Goal: Task Accomplishment & Management: Complete application form

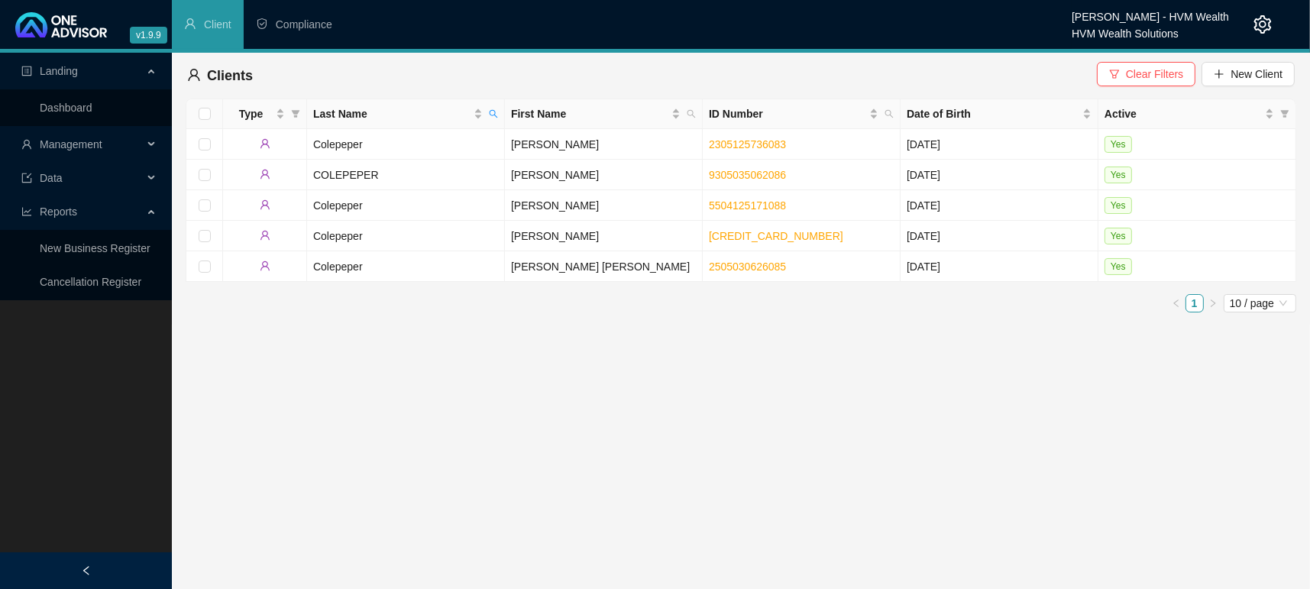
drag, startPoint x: 1138, startPoint y: 73, endPoint x: 1115, endPoint y: 73, distance: 22.9
click at [1139, 73] on span "Clear Filters" at bounding box center [1154, 74] width 57 height 17
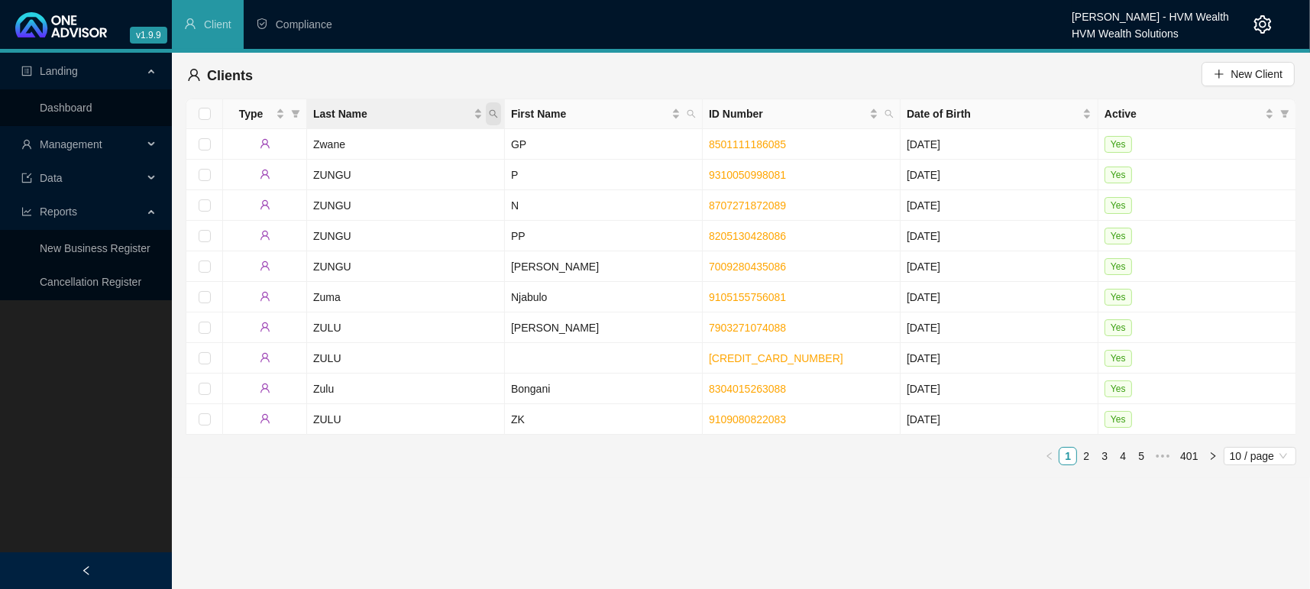
click at [490, 112] on icon "search" at bounding box center [493, 113] width 9 height 9
type input "Sodsibo"
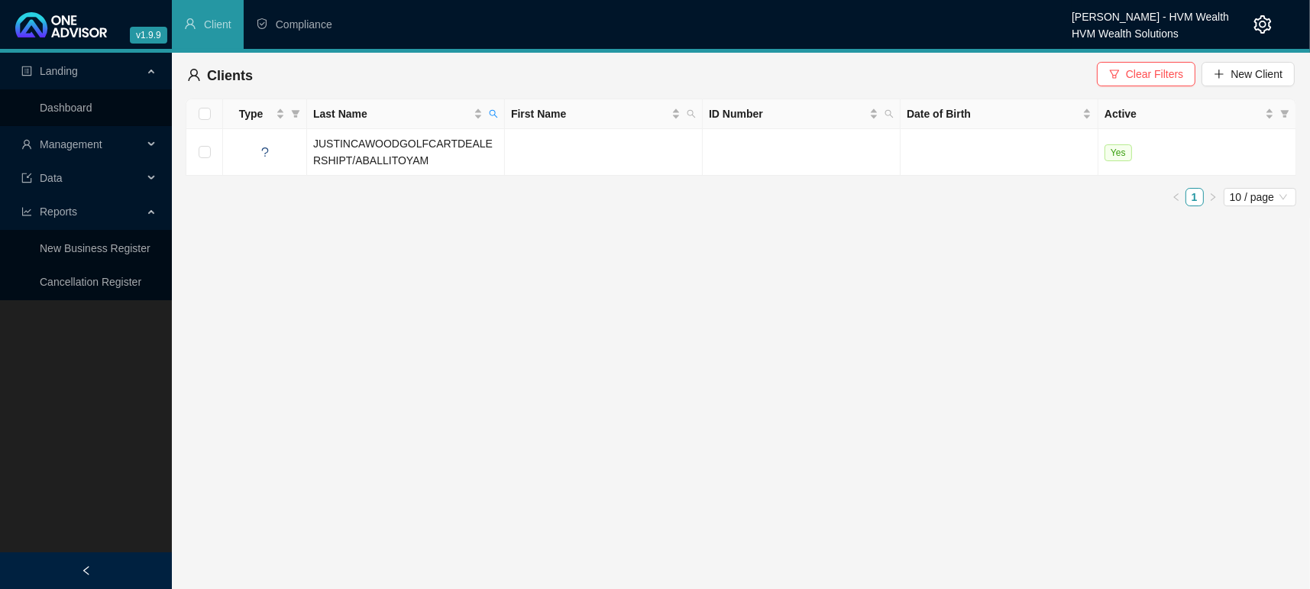
click at [629, 439] on main "Landing Dashboard Management Data Reports New Business Register Cancellation Re…" at bounding box center [655, 321] width 1310 height 536
click at [1157, 73] on span "Clear Filters" at bounding box center [1154, 74] width 57 height 17
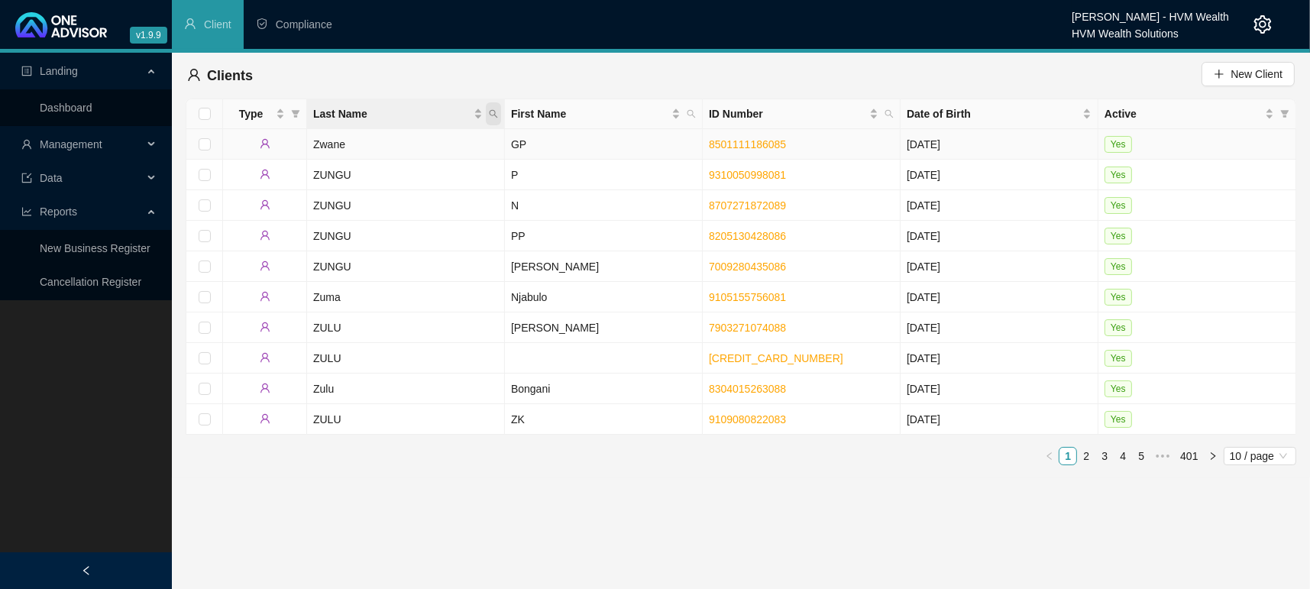
click at [495, 120] on span "Last Name" at bounding box center [493, 113] width 15 height 23
click at [395, 139] on input "text" at bounding box center [423, 146] width 144 height 24
type input "Sosibo"
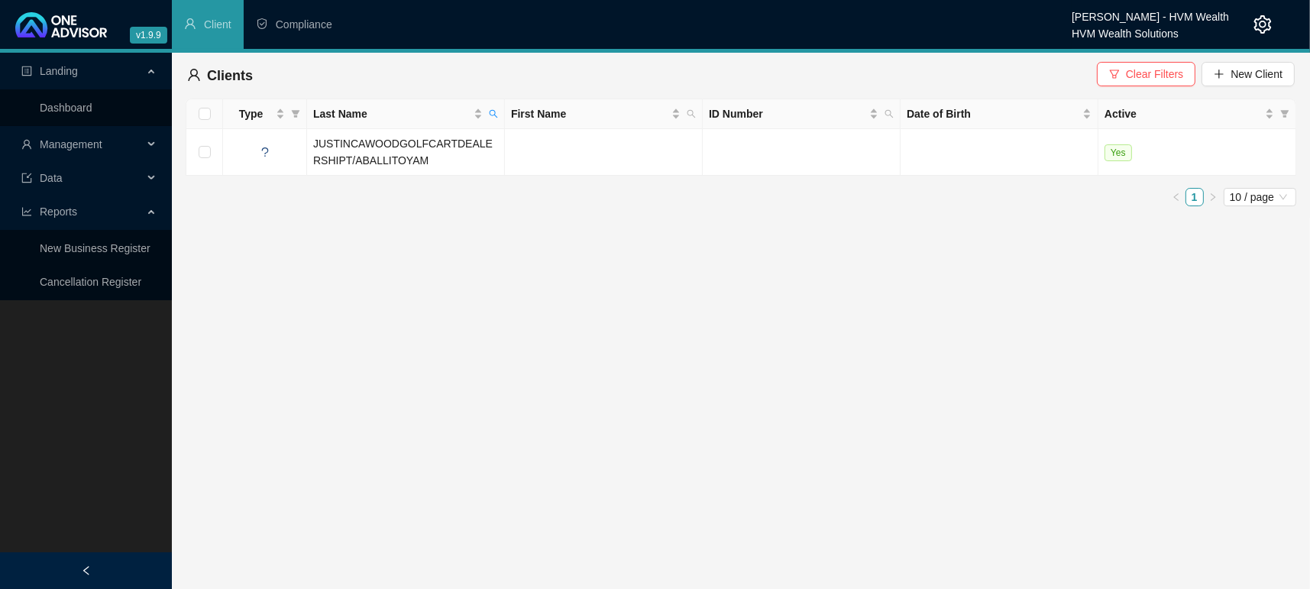
click at [1133, 92] on div "Clients Clear Filters New Client" at bounding box center [740, 76] width 1107 height 34
click at [1136, 77] on span "Clear Filters" at bounding box center [1154, 74] width 57 height 17
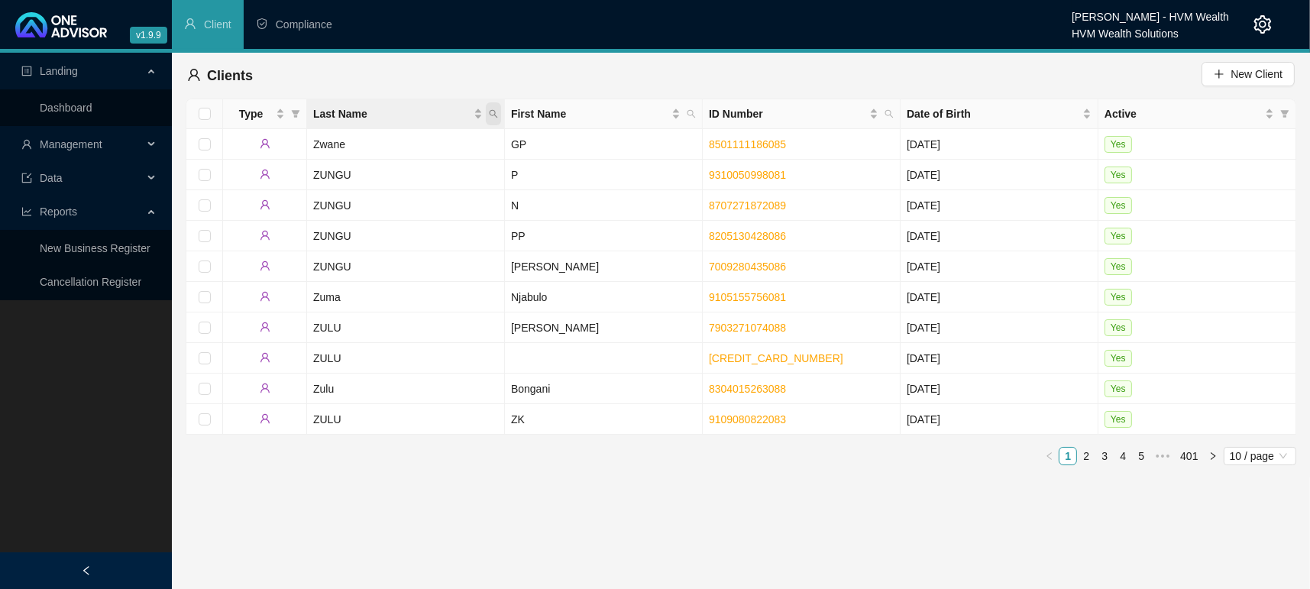
click at [499, 111] on span "Last Name" at bounding box center [493, 113] width 15 height 23
click at [480, 144] on input "text" at bounding box center [423, 146] width 144 height 24
type input "Tshabalal"
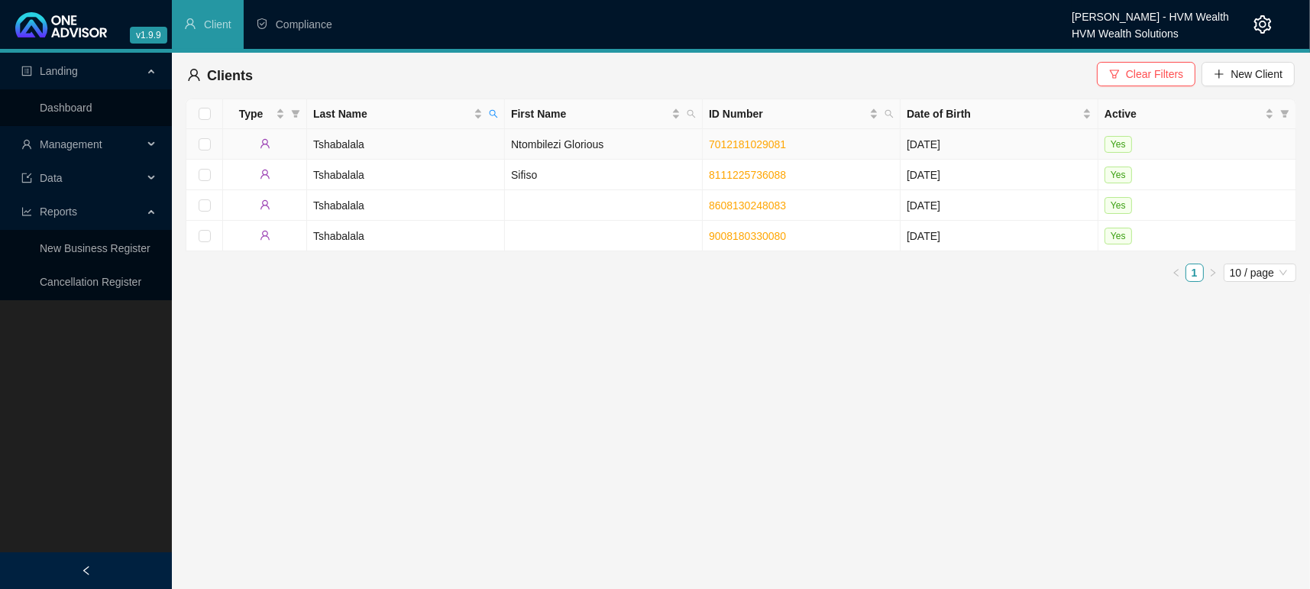
click at [345, 147] on td "Tshabalala" at bounding box center [406, 144] width 198 height 31
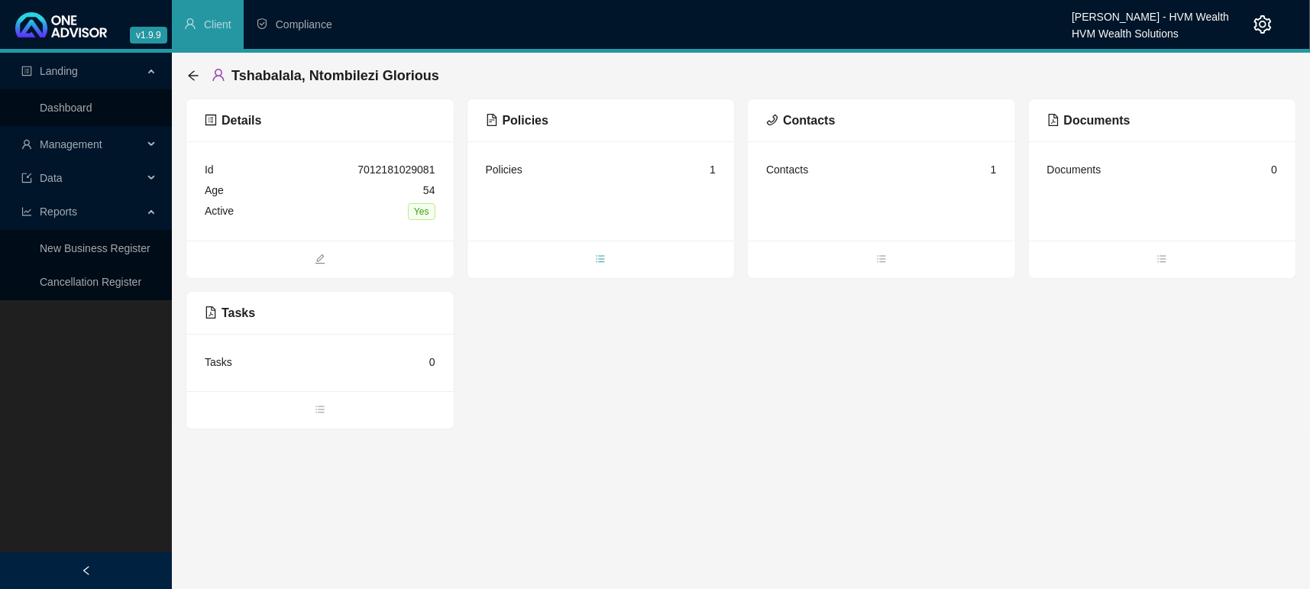
click at [606, 258] on span "bars" at bounding box center [600, 260] width 267 height 17
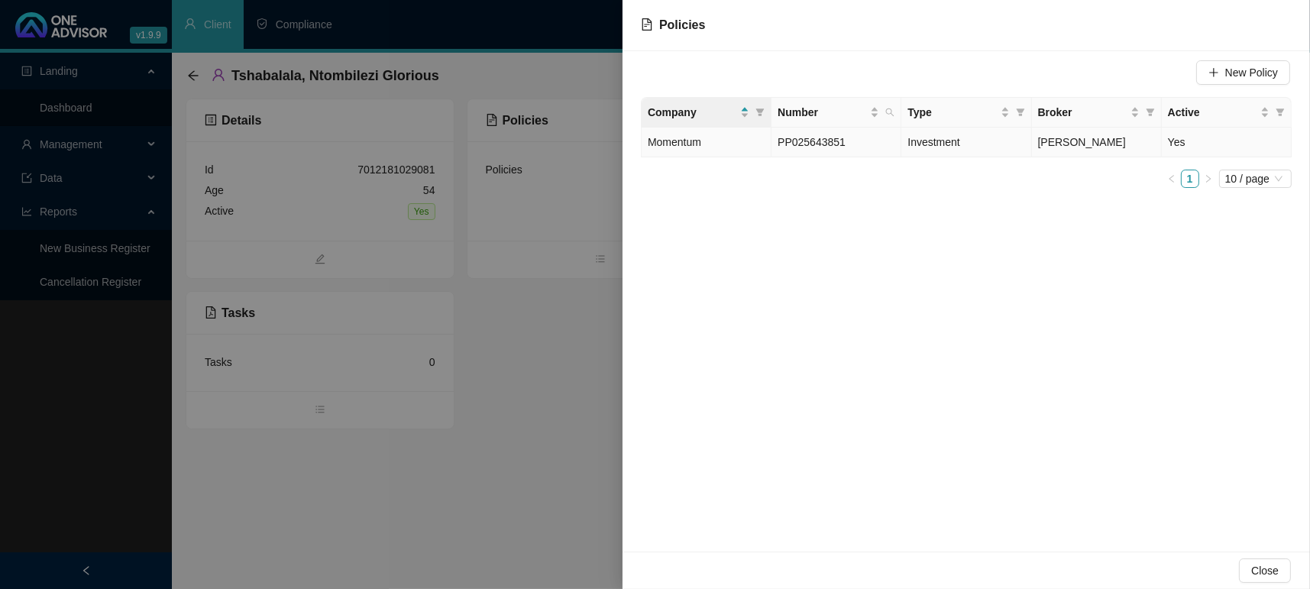
click at [671, 141] on span "Momentum" at bounding box center [674, 142] width 53 height 12
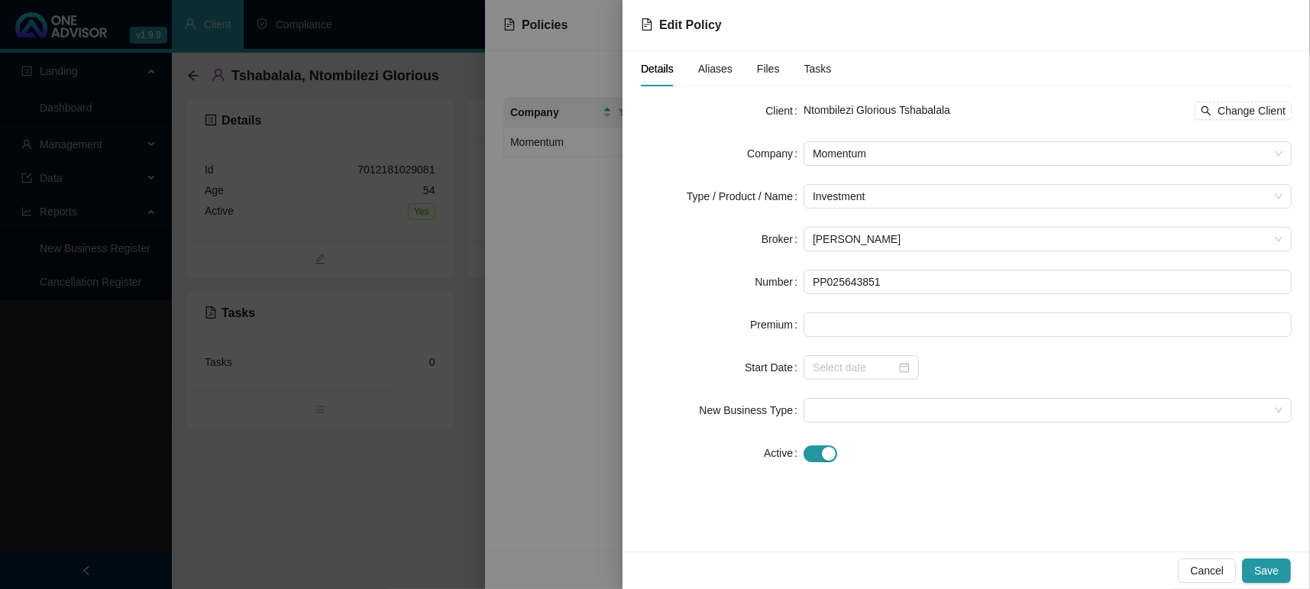
click at [894, 297] on form "Client Ntombilezi Glorious Tshabalala Change Client Company Momentum Type / Pro…" at bounding box center [966, 282] width 651 height 367
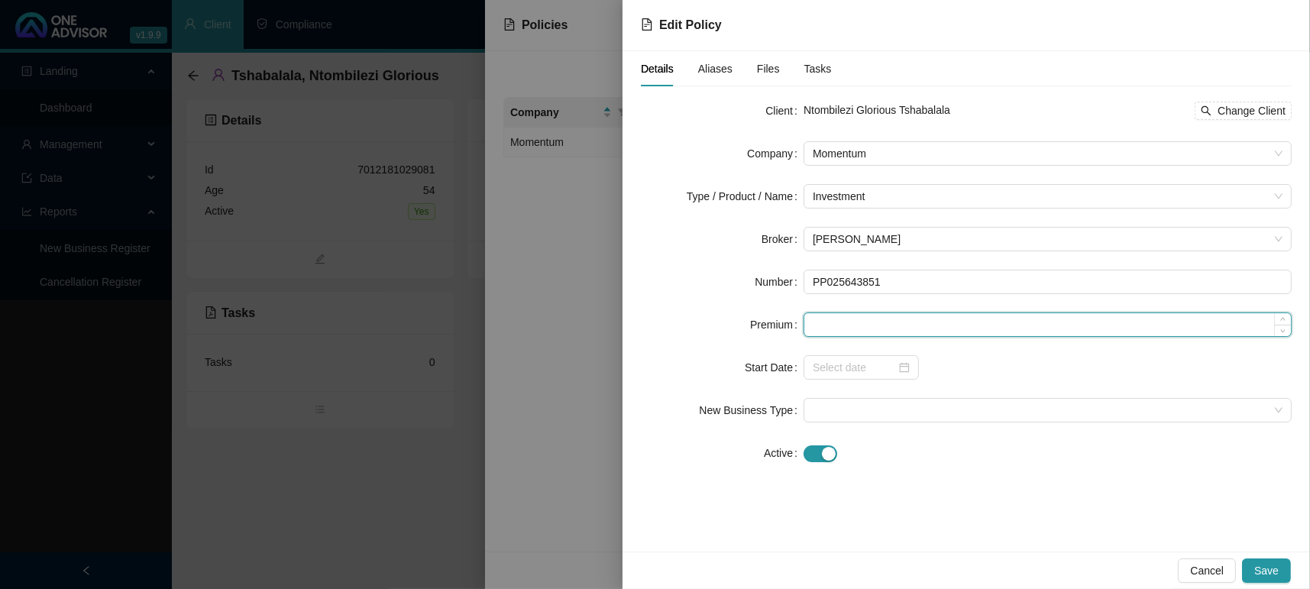
click at [854, 328] on input at bounding box center [1047, 324] width 486 height 23
click at [905, 356] on div at bounding box center [860, 367] width 115 height 24
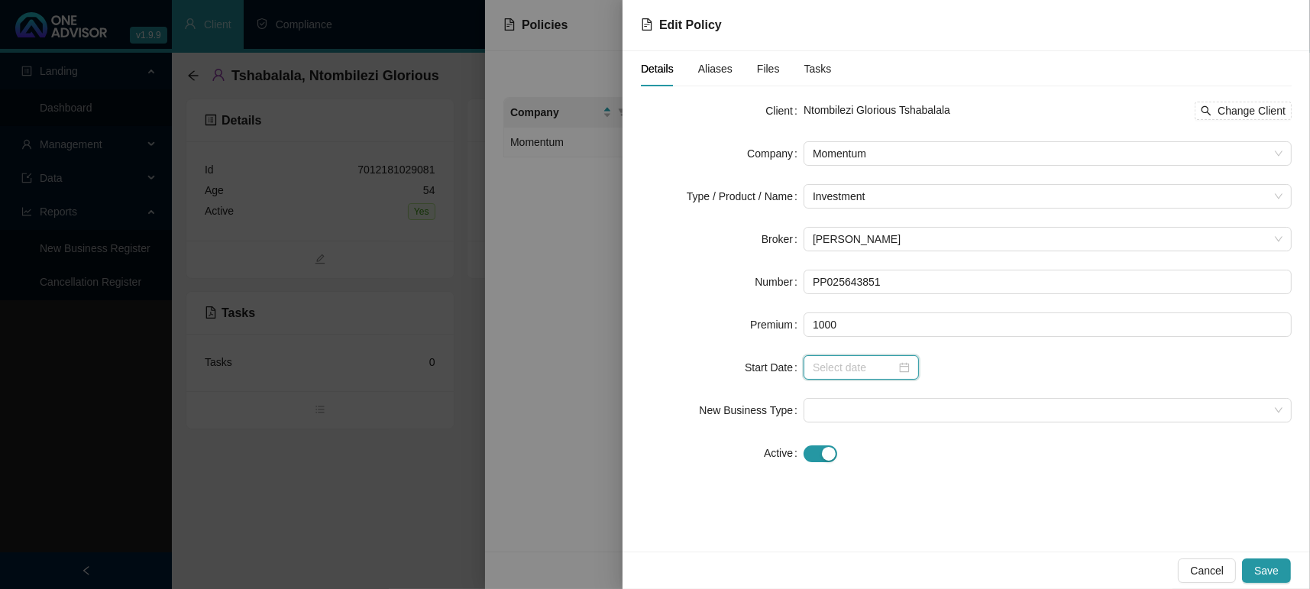
type input "1000.00"
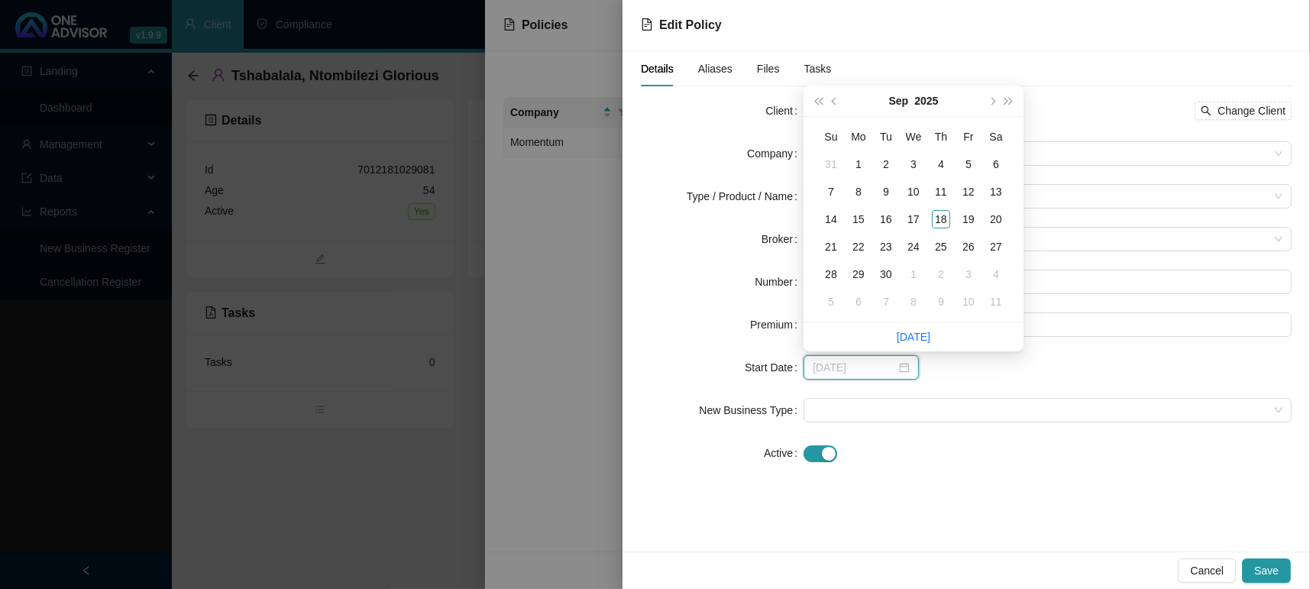
type input "[DATE]"
click at [913, 277] on div "1" at bounding box center [913, 274] width 18 height 18
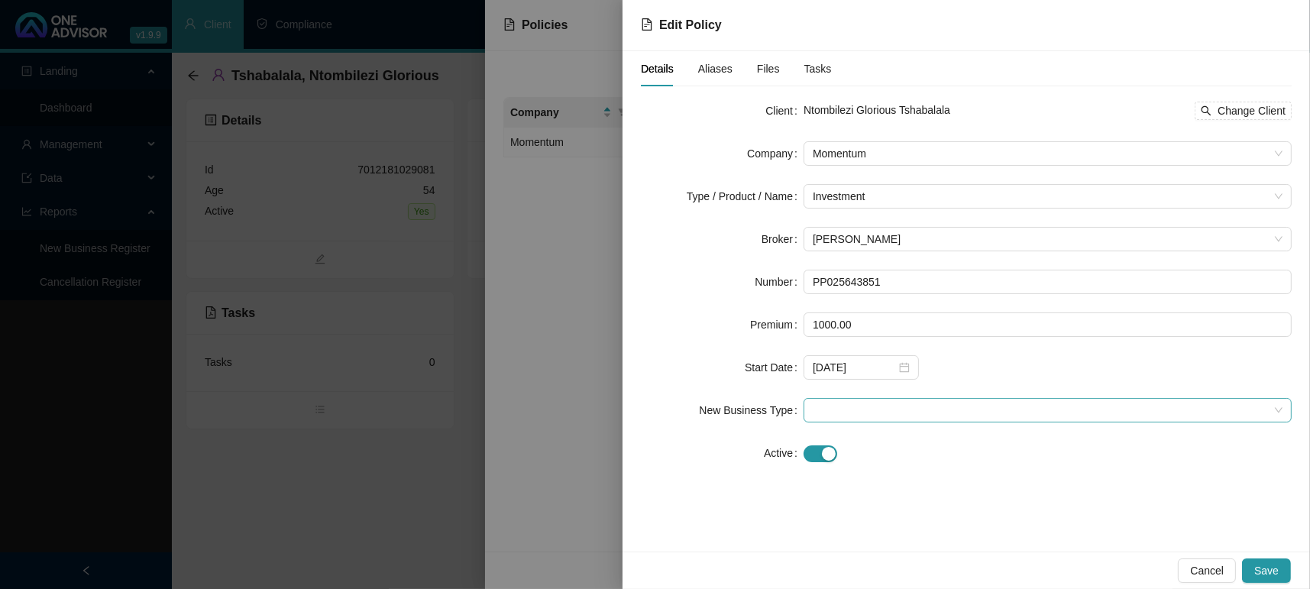
click at [881, 417] on span at bounding box center [1048, 410] width 470 height 23
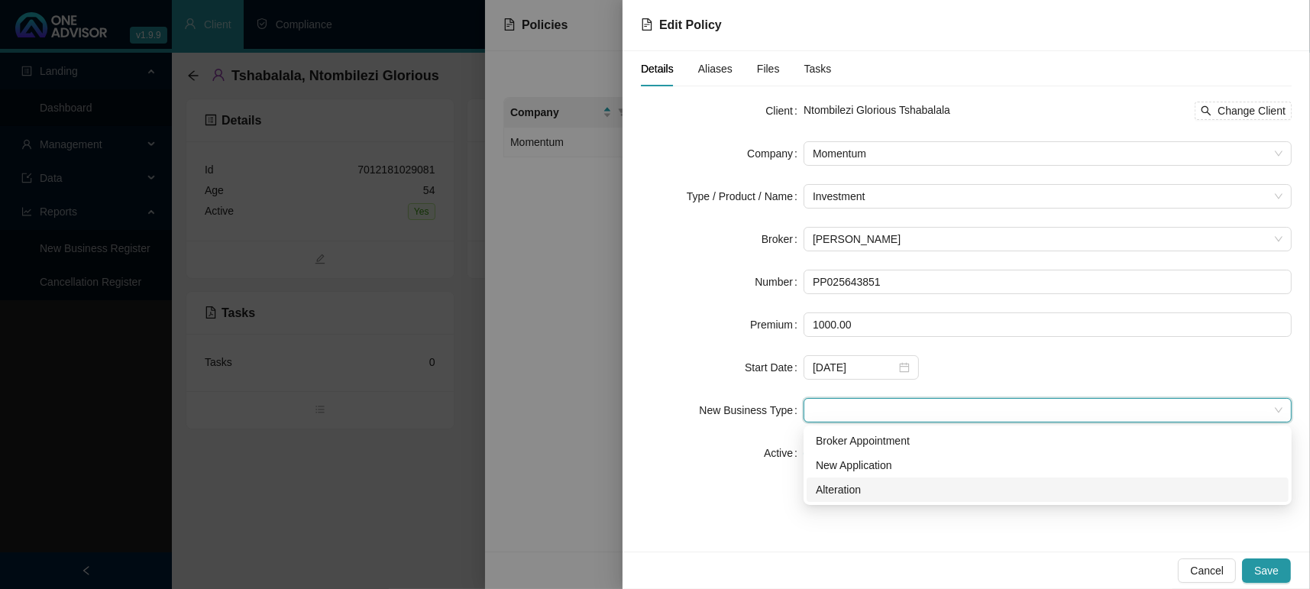
click at [884, 462] on div "New Application" at bounding box center [1048, 465] width 464 height 17
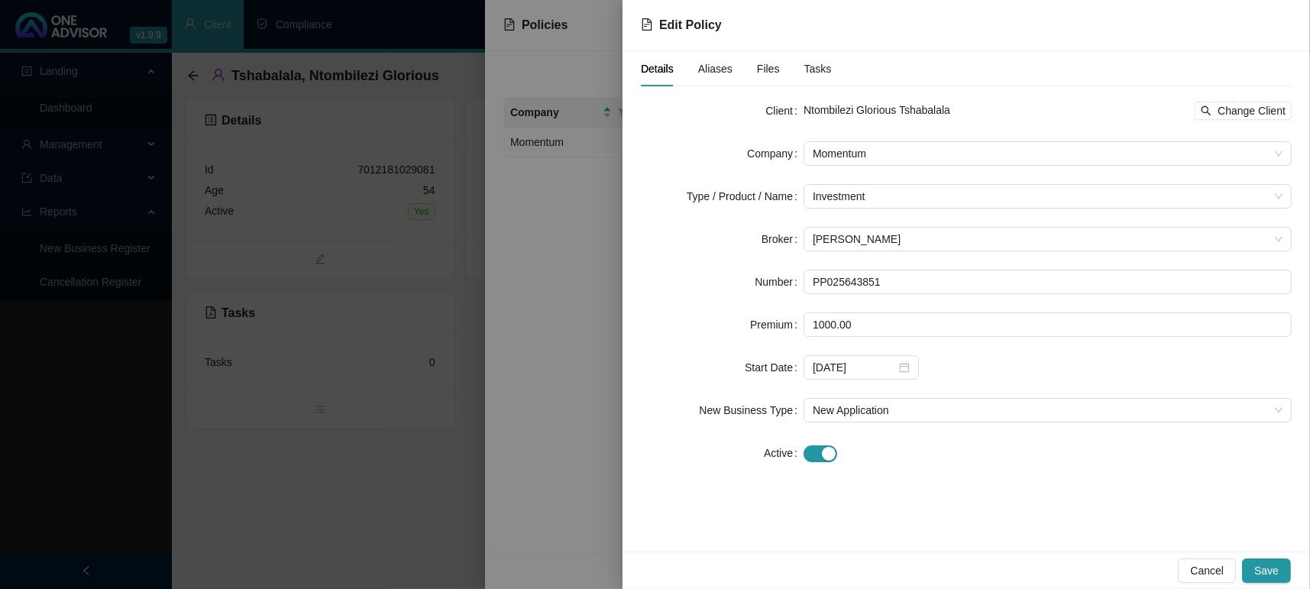
drag, startPoint x: 820, startPoint y: 512, endPoint x: 895, endPoint y: 503, distance: 75.4
click at [819, 513] on div "Details Aliases Files Tasks Client Ntombilezi Glorious Tshabalala Change Client…" at bounding box center [965, 301] width 687 height 500
click at [1284, 570] on button "Save" at bounding box center [1266, 570] width 49 height 24
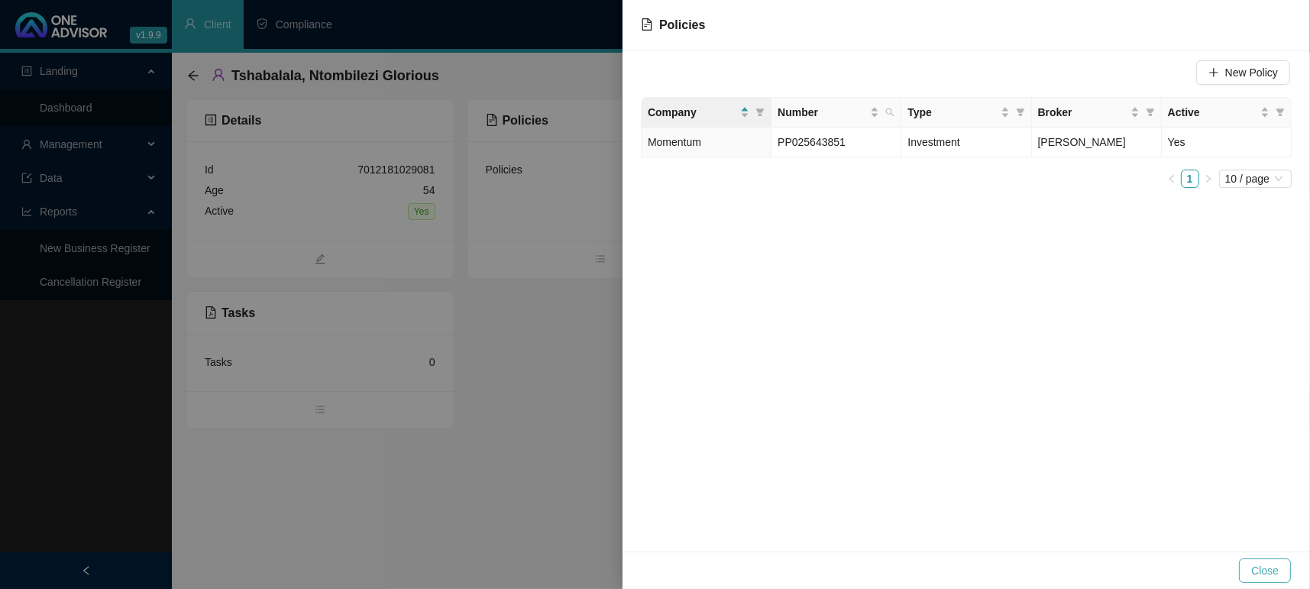
drag, startPoint x: 1283, startPoint y: 573, endPoint x: 1283, endPoint y: 563, distance: 9.9
click at [1283, 572] on button "Close" at bounding box center [1265, 570] width 52 height 24
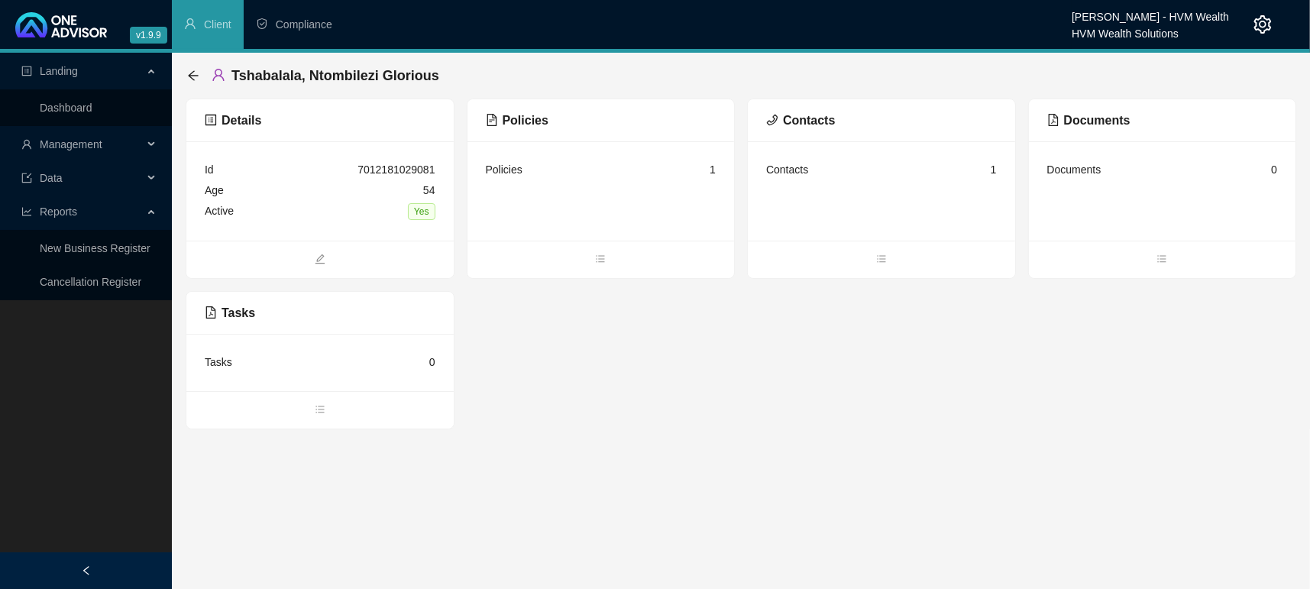
click at [573, 363] on div "Details Id 7012181029081 Age [DEMOGRAPHIC_DATA] Active Yes Policies Policies 1 …" at bounding box center [741, 264] width 1110 height 331
click at [612, 263] on span "bars" at bounding box center [600, 260] width 267 height 17
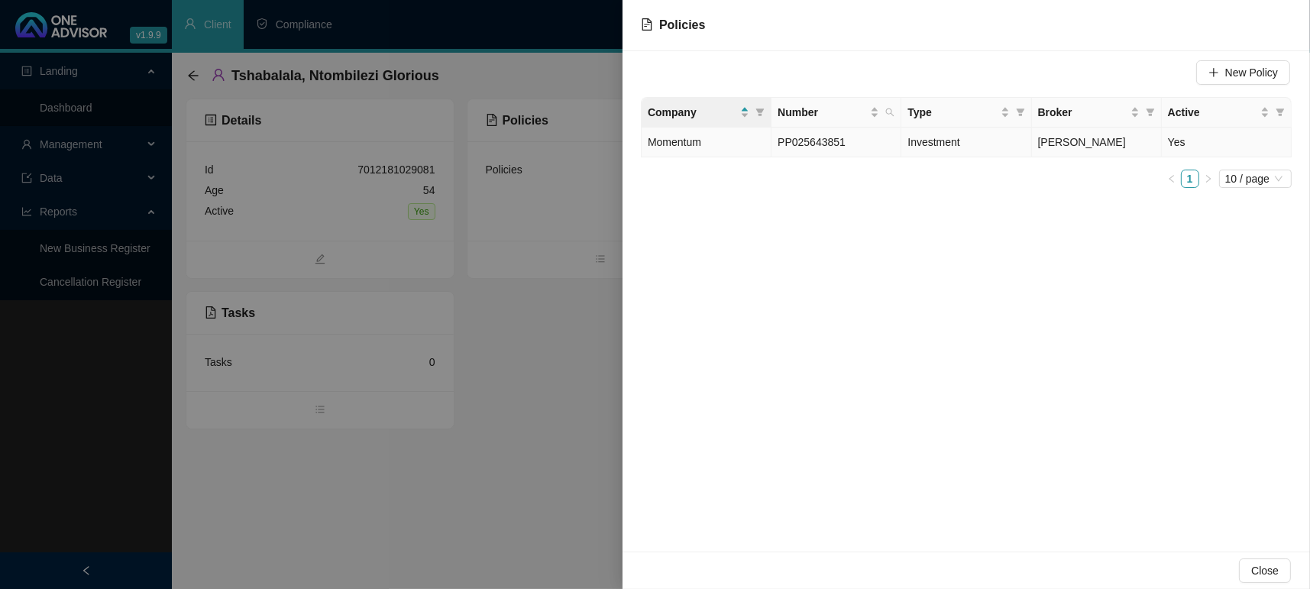
click at [703, 131] on td "Momentum" at bounding box center [707, 143] width 130 height 30
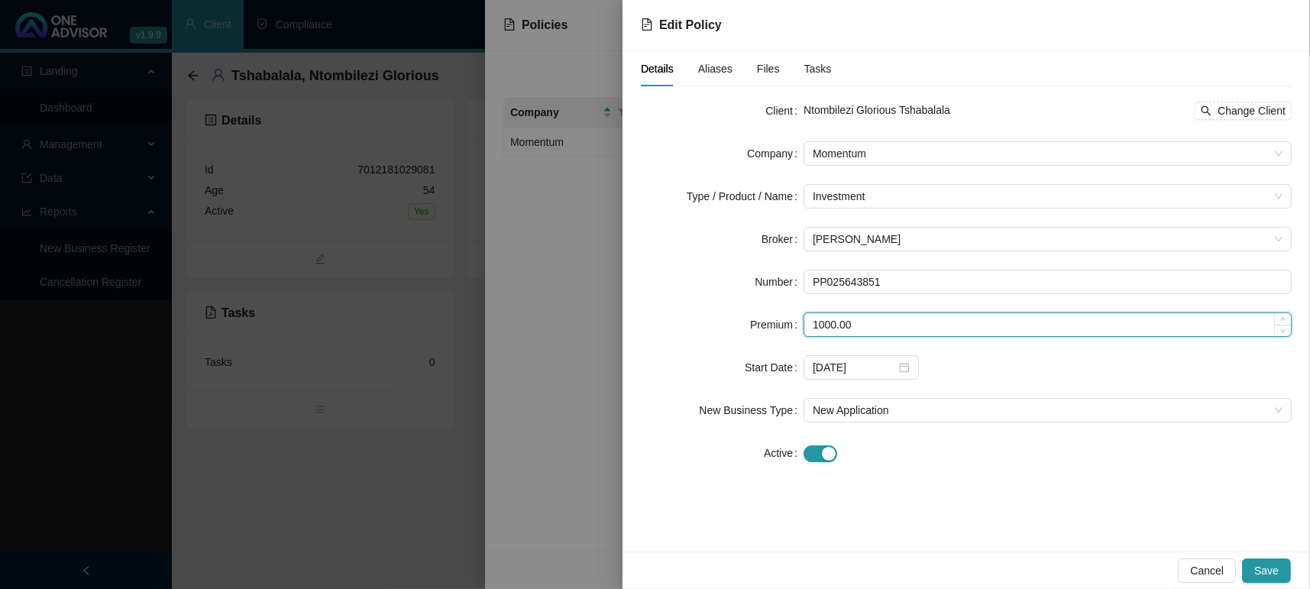
click at [897, 318] on input "1000.00" at bounding box center [1047, 324] width 486 height 23
type input "1"
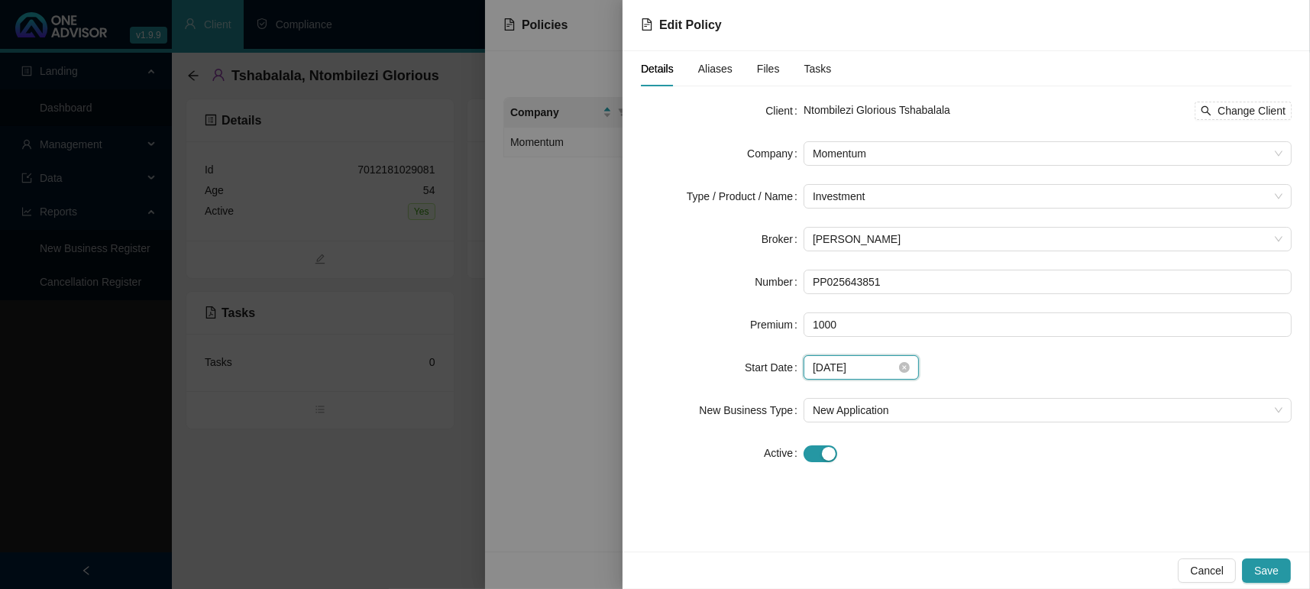
type input "1000.00"
click at [884, 367] on input "[DATE]" at bounding box center [854, 367] width 83 height 17
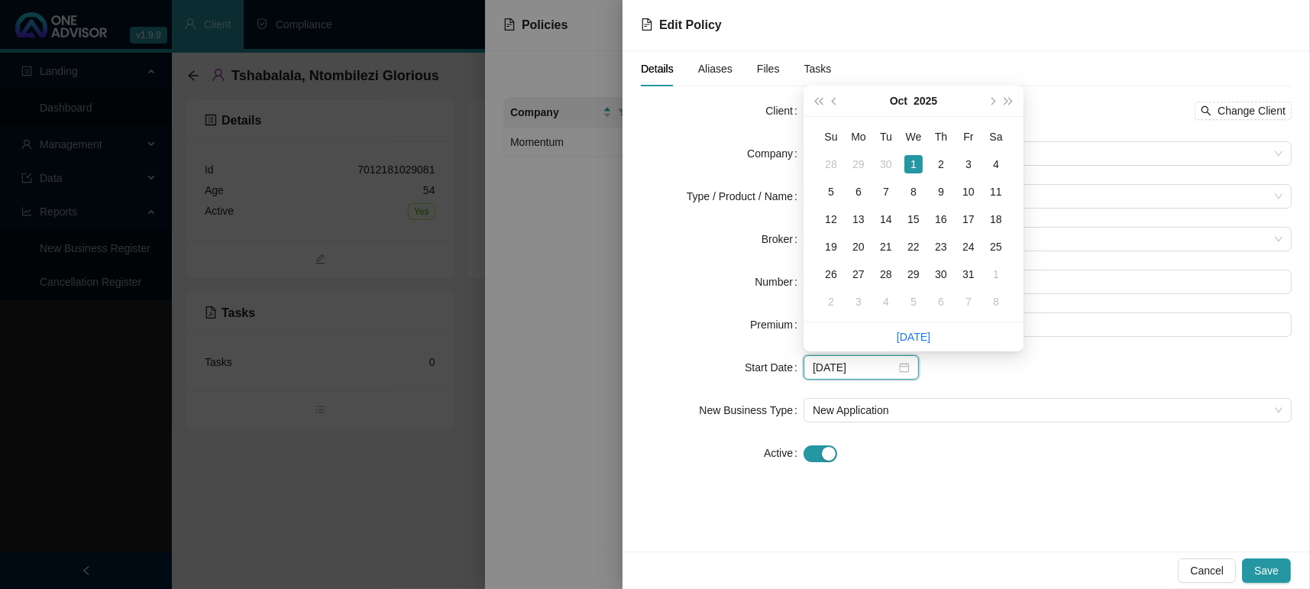
drag, startPoint x: 890, startPoint y: 369, endPoint x: 640, endPoint y: 379, distance: 249.9
click at [666, 370] on div "Start Date [DATE]" at bounding box center [966, 367] width 651 height 24
type input "[DATE]"
click at [915, 166] on div "1" at bounding box center [913, 164] width 18 height 18
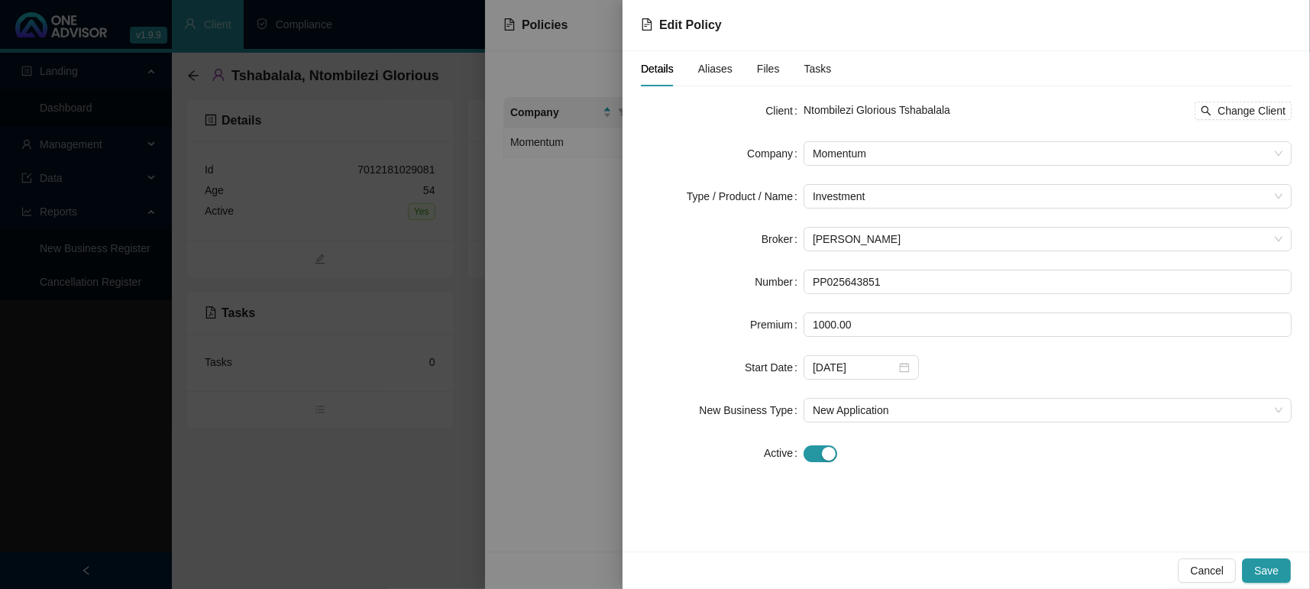
drag, startPoint x: 965, startPoint y: 481, endPoint x: 975, endPoint y: 494, distance: 16.3
click at [967, 482] on div "Client Ntombilezi Glorious Tshabalala Change Client Company Momentum Type / Pro…" at bounding box center [966, 291] width 651 height 385
click at [1284, 567] on button "Save" at bounding box center [1266, 570] width 49 height 24
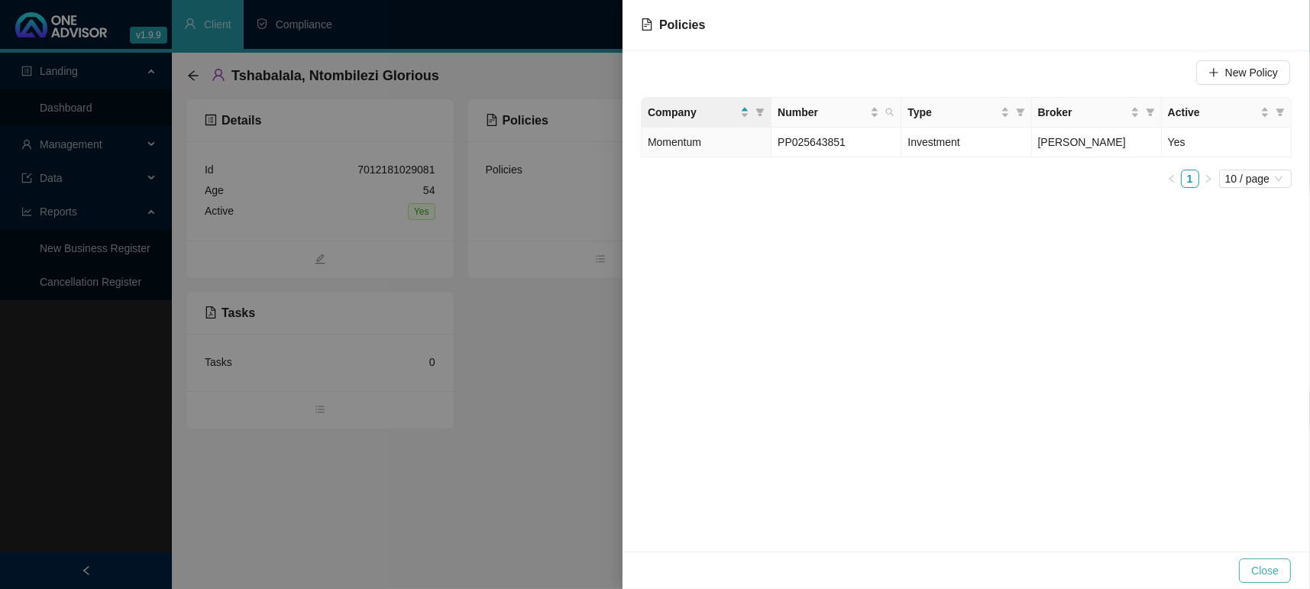
click at [1263, 565] on span "Close" at bounding box center [1264, 570] width 27 height 17
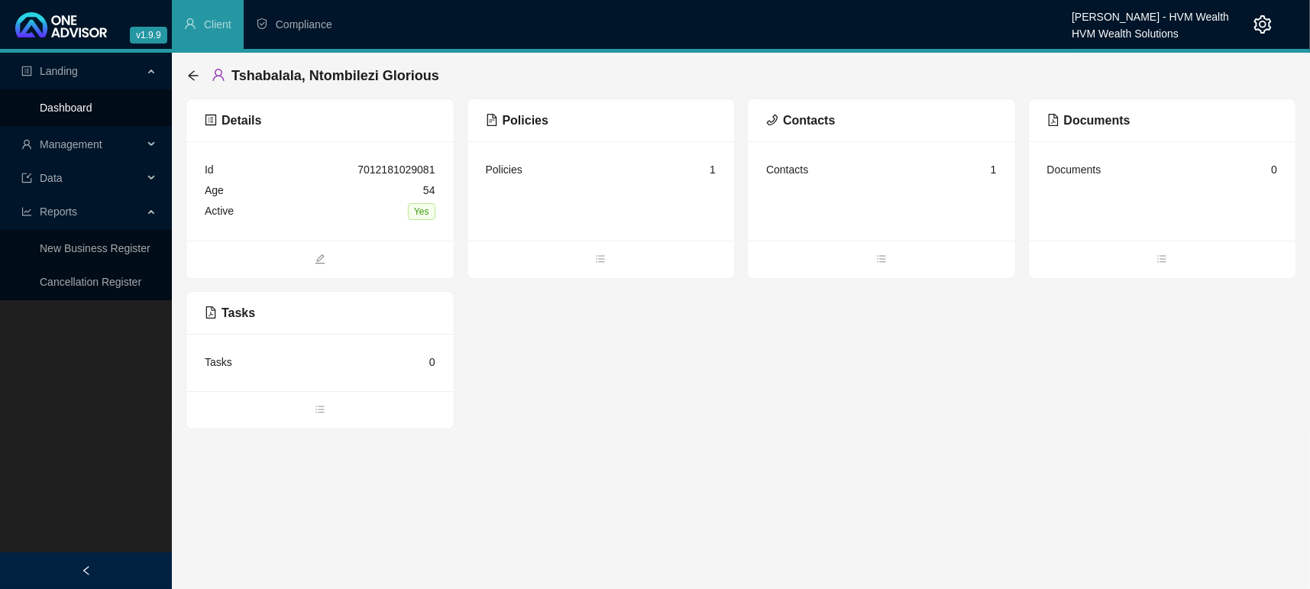
click at [81, 102] on link "Dashboard" at bounding box center [66, 108] width 53 height 12
